Goal: Task Accomplishment & Management: Use online tool/utility

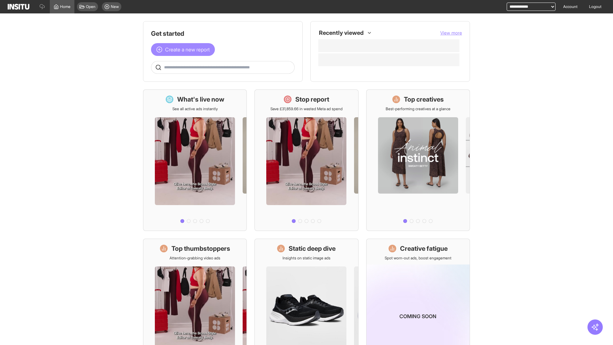
click at [184, 49] on span "Create a new report" at bounding box center [187, 50] width 45 height 8
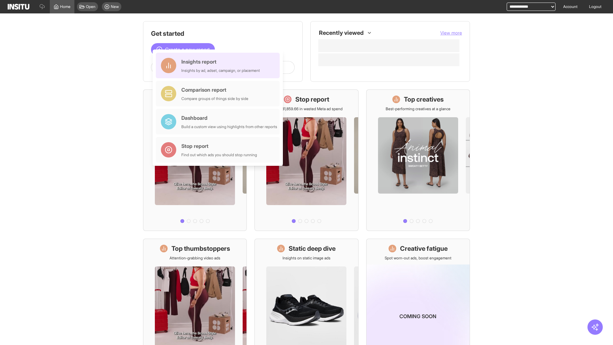
click at [219, 65] on div "Insights report Insights by ad, adset, campaign, or placement" at bounding box center [220, 65] width 79 height 15
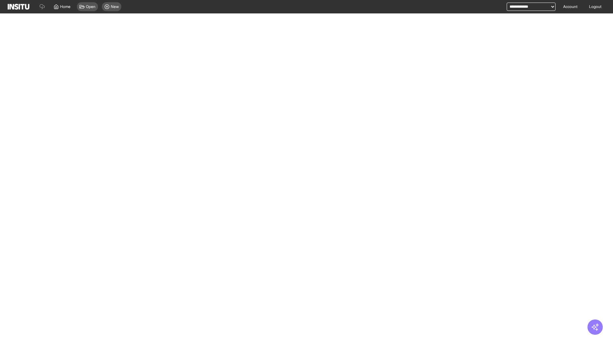
select select "**"
